Goal: Find specific page/section: Find specific page/section

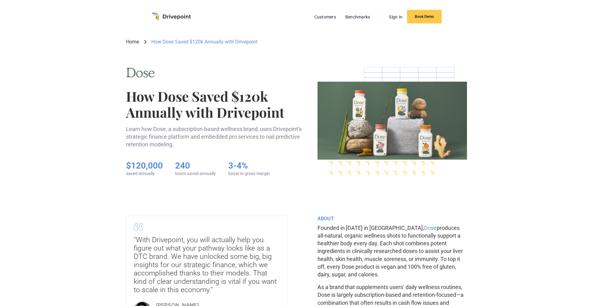
click at [175, 16] on img "home" at bounding box center [171, 16] width 40 height 9
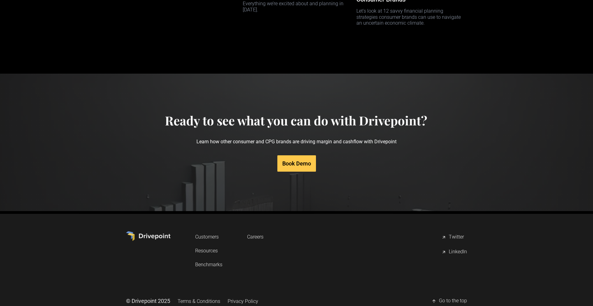
scroll to position [2923, 0]
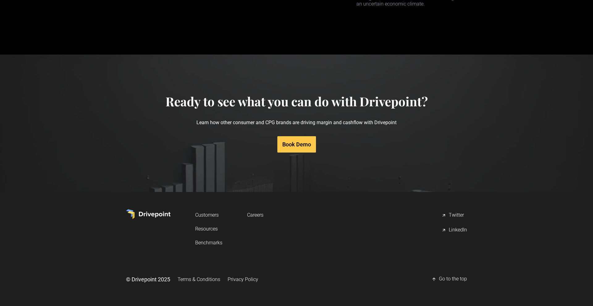
click at [251, 216] on link "Careers" at bounding box center [255, 215] width 16 height 11
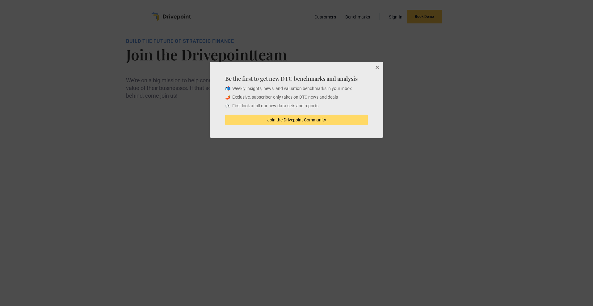
click at [175, 19] on div at bounding box center [296, 153] width 593 height 306
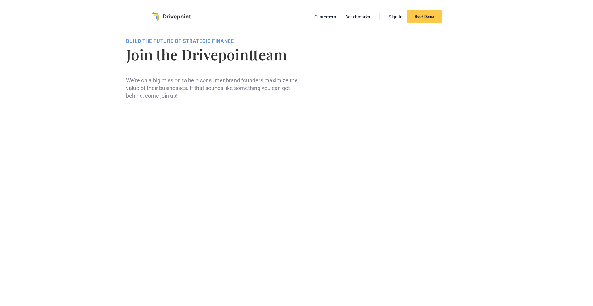
click at [179, 15] on img "home" at bounding box center [171, 16] width 40 height 9
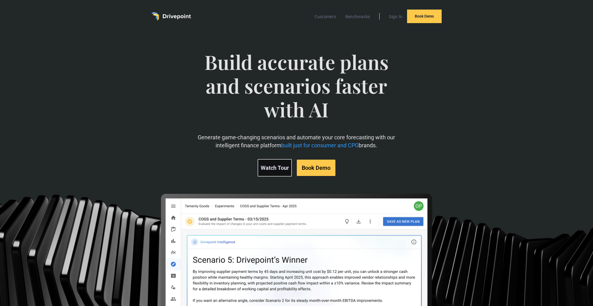
click at [283, 170] on link "Watch Tour" at bounding box center [274, 168] width 34 height 18
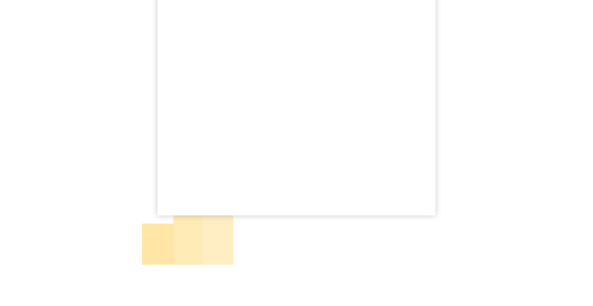
scroll to position [194, 0]
